Goal: Check status

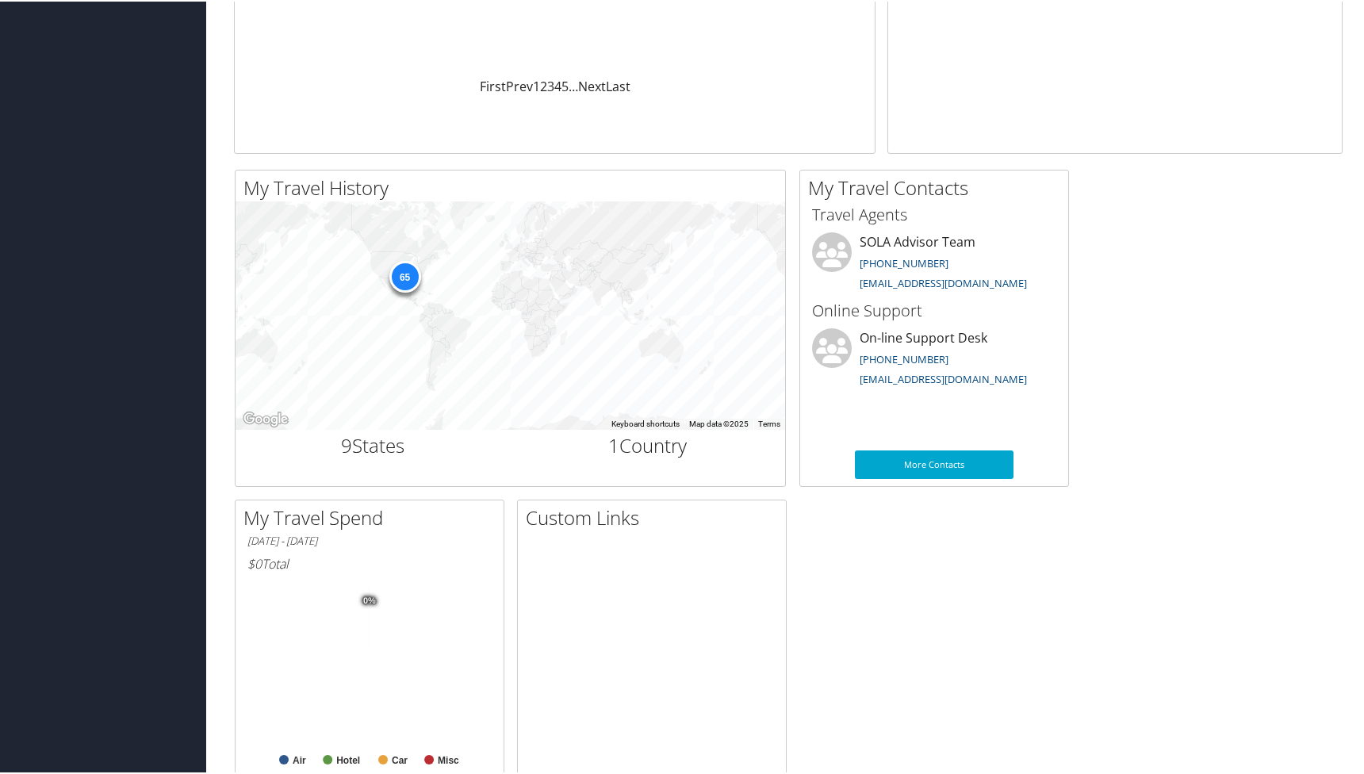
scroll to position [374, 0]
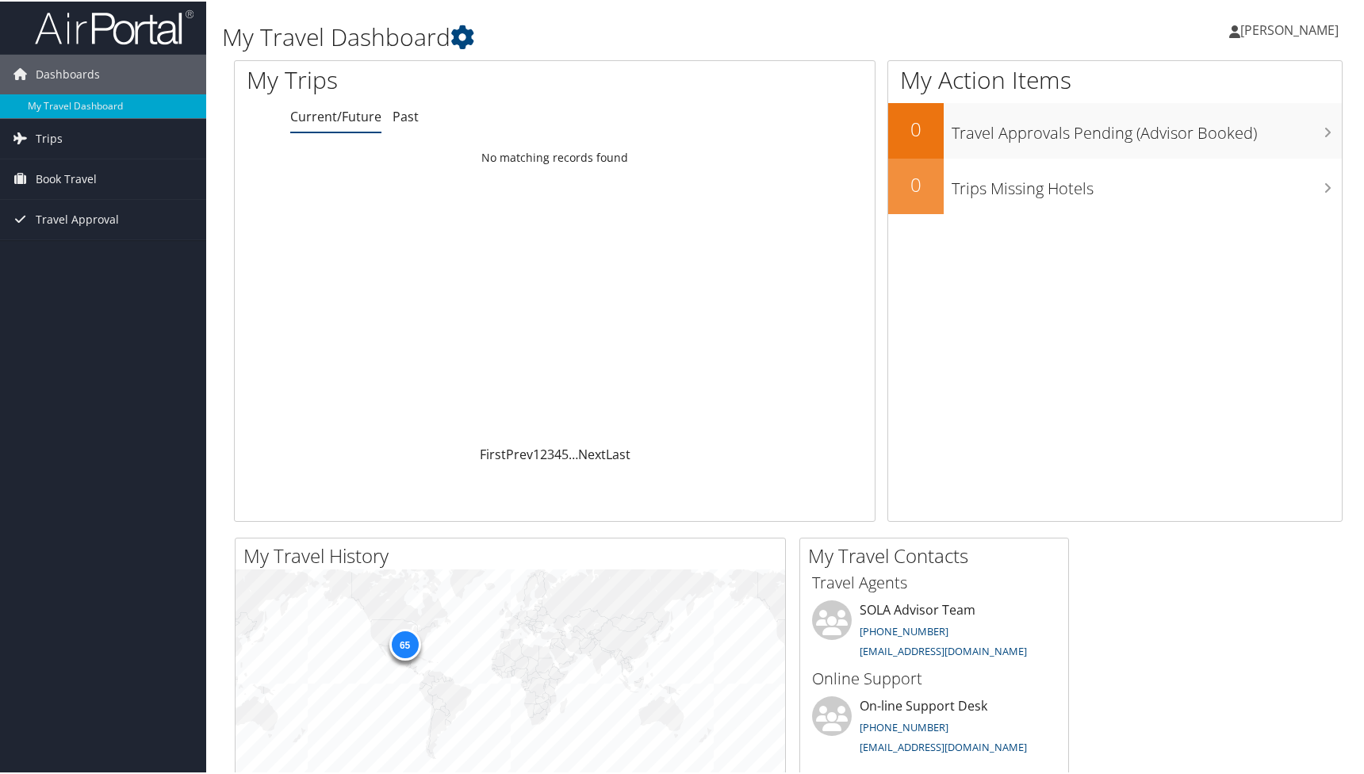
scroll to position [2, 0]
